Goal: Browse casually: Explore the website without a specific task or goal

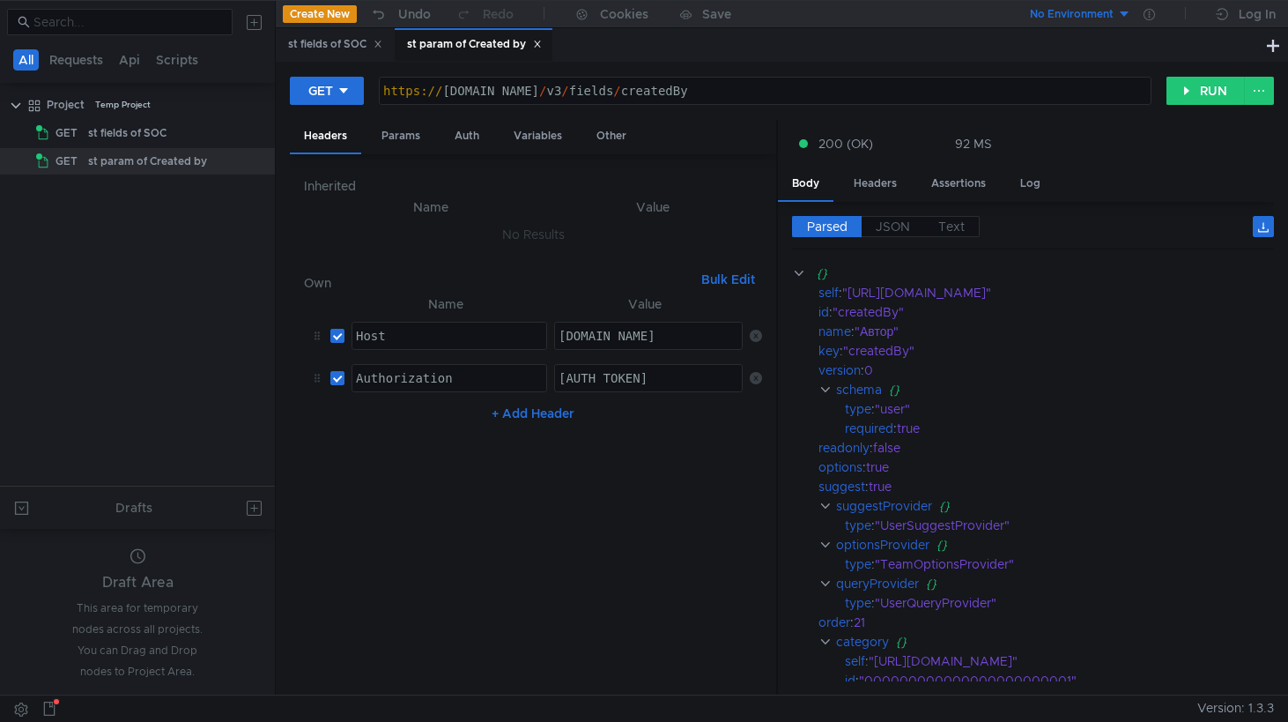
scroll to position [97, 0]
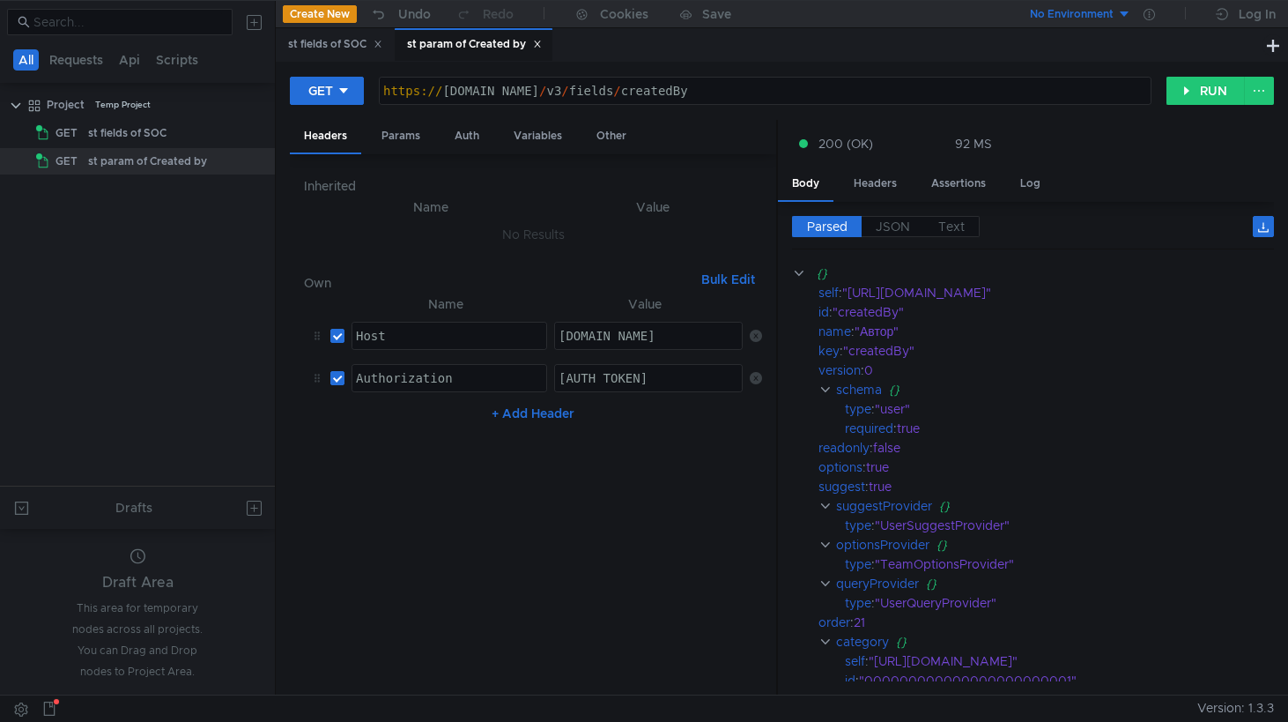
scroll to position [97, 0]
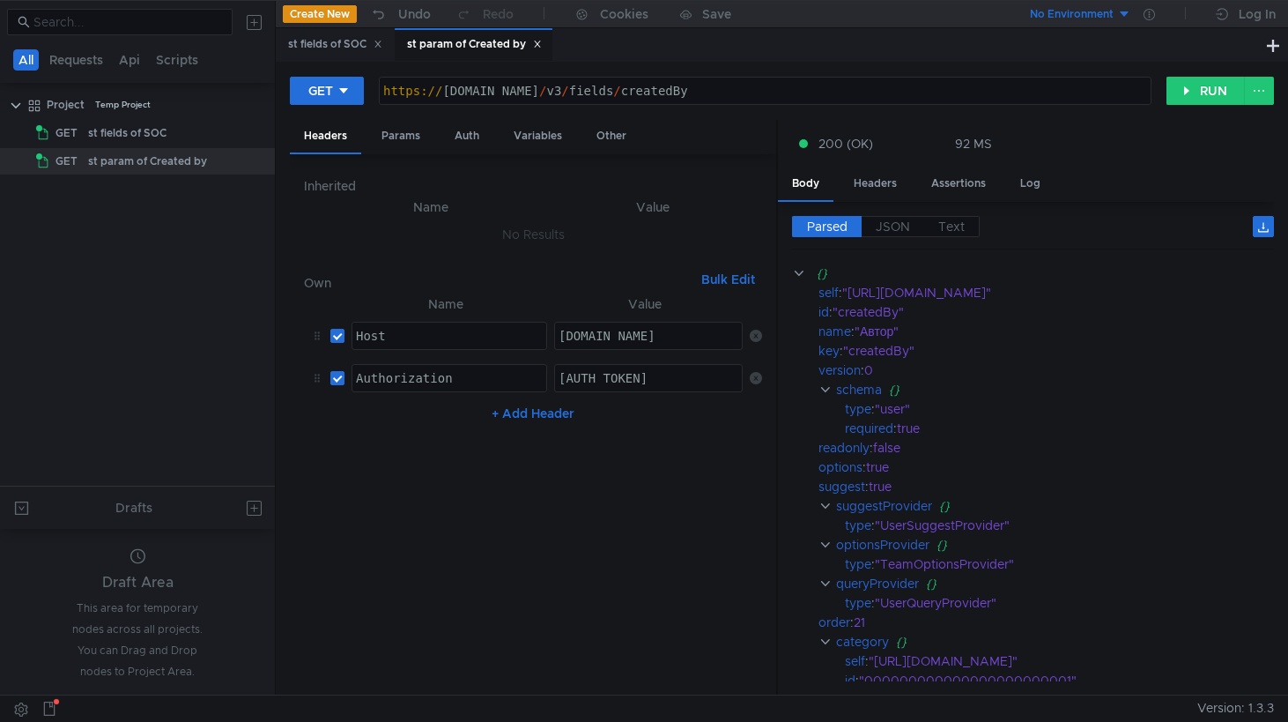
scroll to position [97, 0]
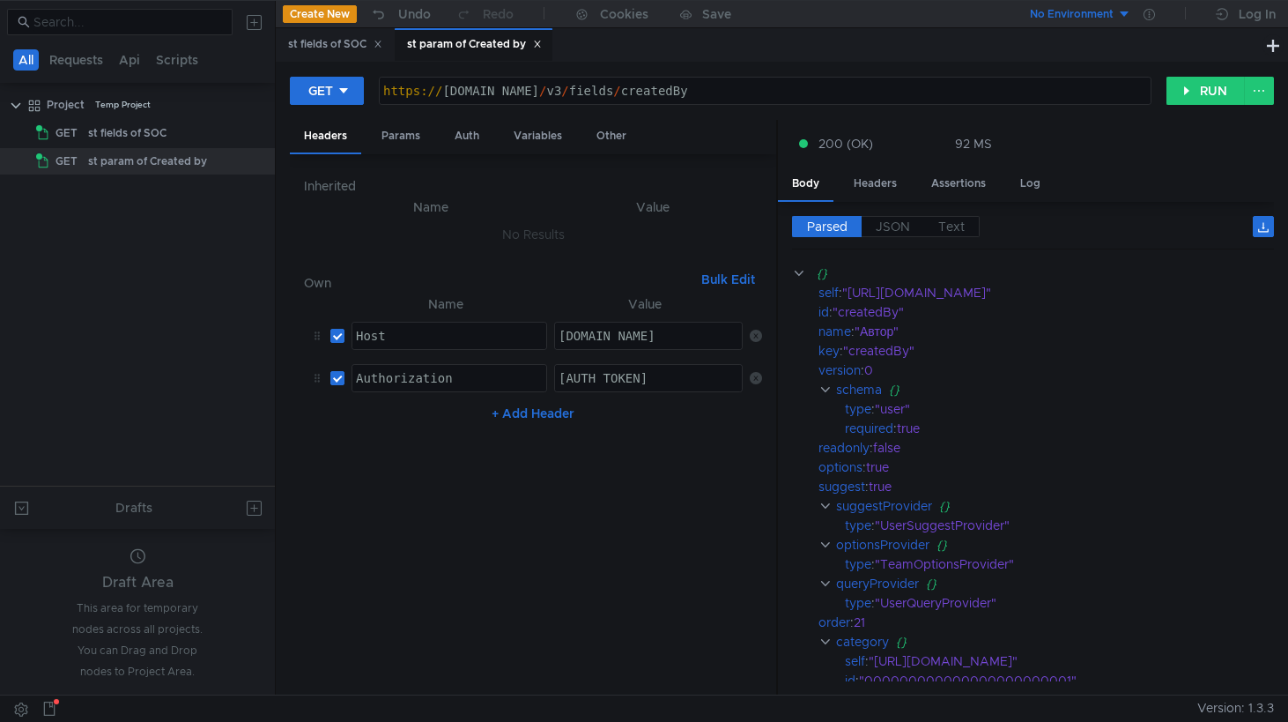
scroll to position [97, 0]
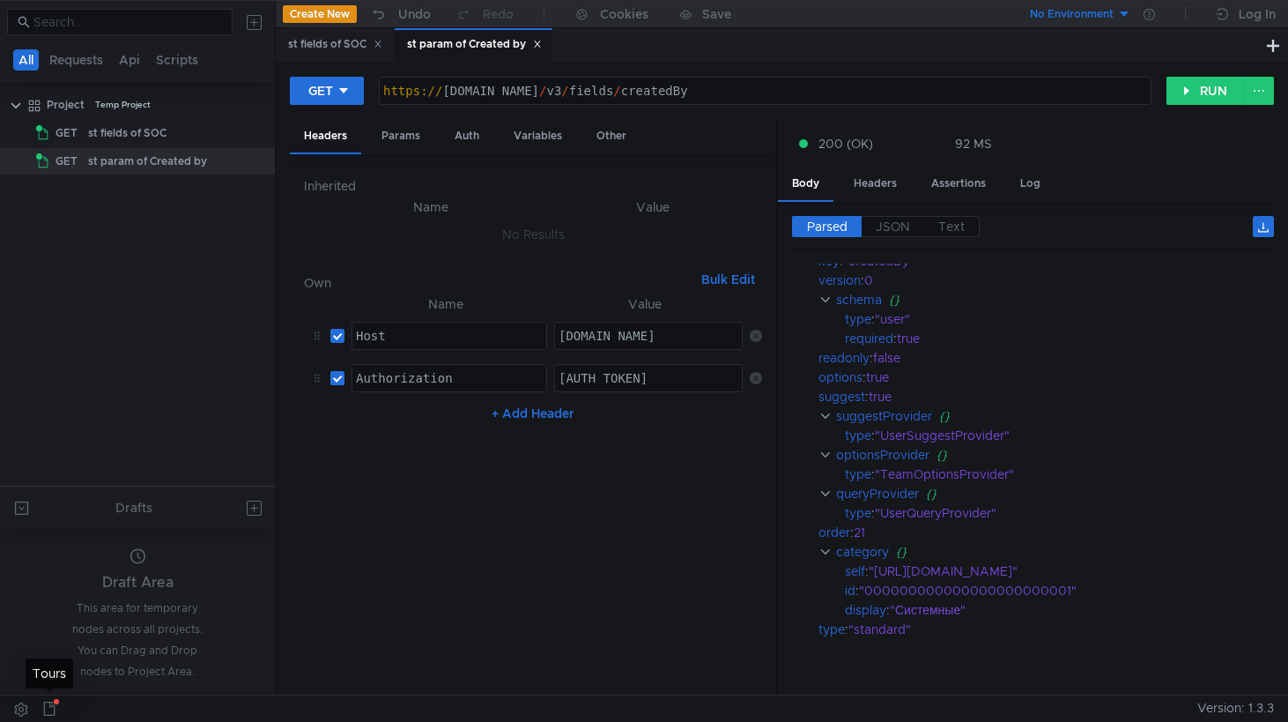
click at [49, 709] on icon at bounding box center [49, 708] width 14 height 14
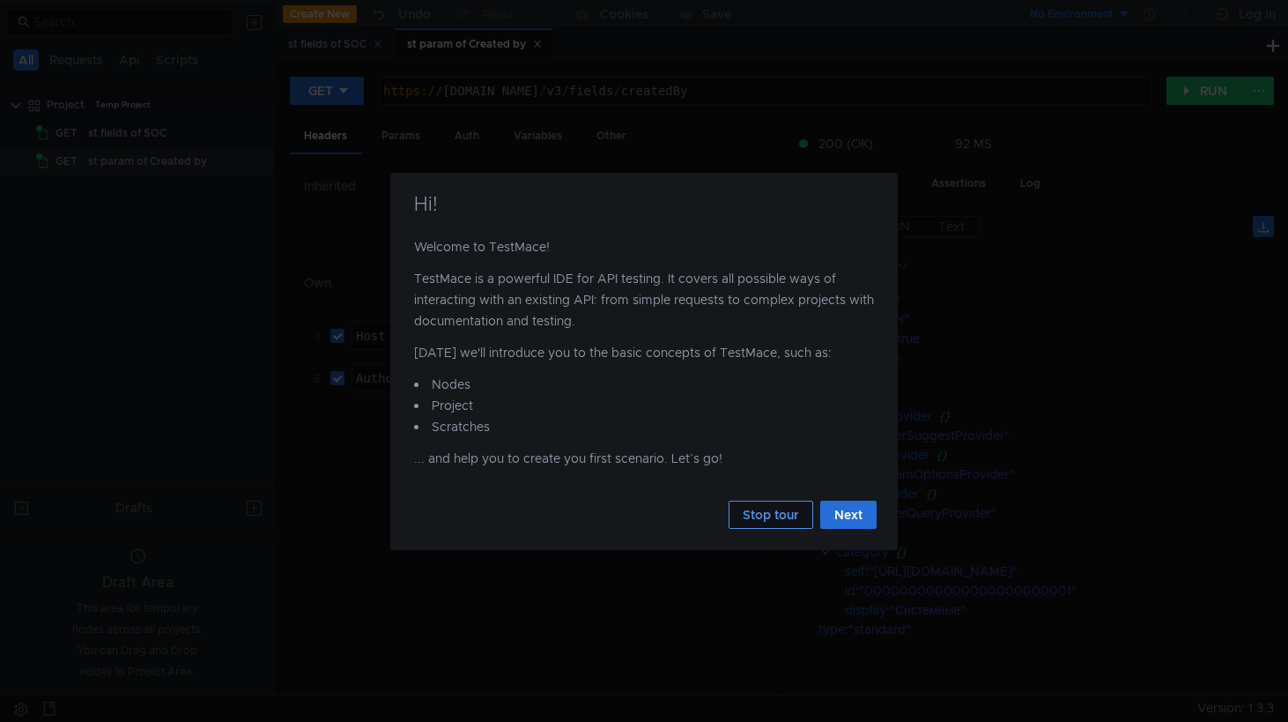
click at [781, 515] on button "Stop tour" at bounding box center [771, 514] width 85 height 28
